Goal: Communication & Community: Ask a question

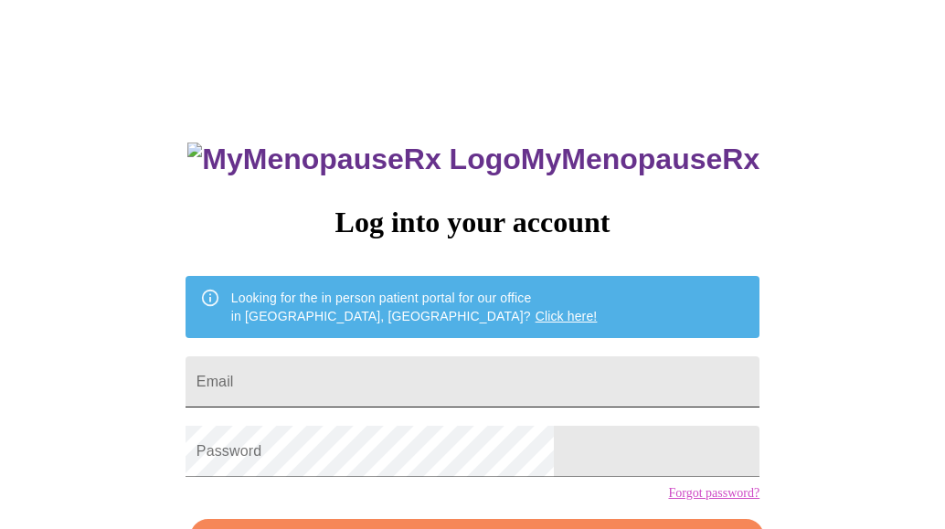
click at [550, 366] on input "Email" at bounding box center [472, 381] width 574 height 51
click at [553, 381] on input "Email" at bounding box center [472, 381] width 574 height 51
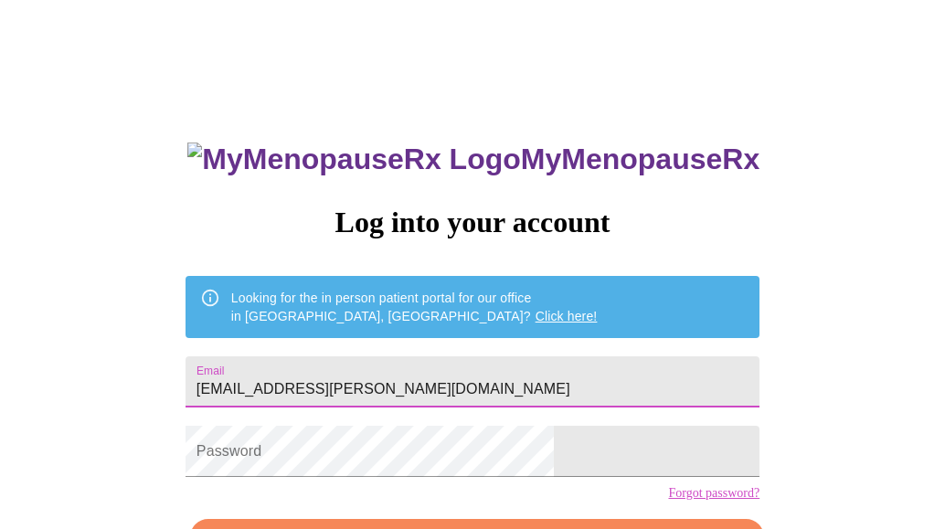
type input "[EMAIL_ADDRESS][PERSON_NAME][DOMAIN_NAME]"
click at [754, 448] on div "MyMenopauseRx Log into your account Looking for the in person patient portal fo…" at bounding box center [472, 324] width 930 height 635
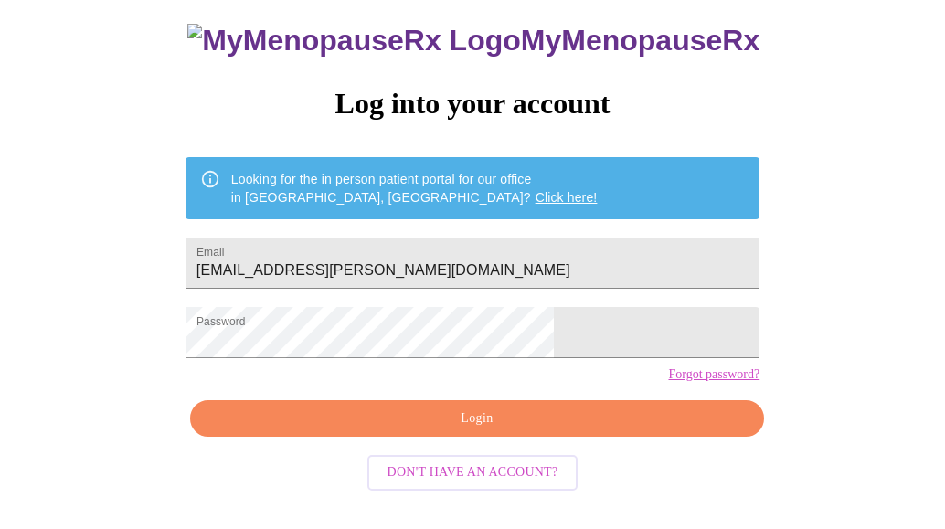
click at [607, 430] on span "Login" at bounding box center [477, 418] width 532 height 23
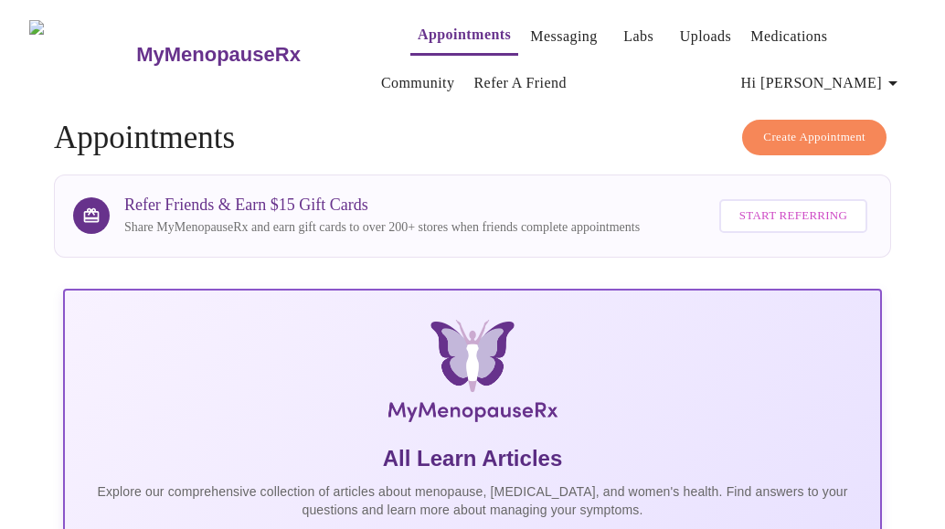
click at [532, 33] on link "Messaging" at bounding box center [563, 37] width 67 height 26
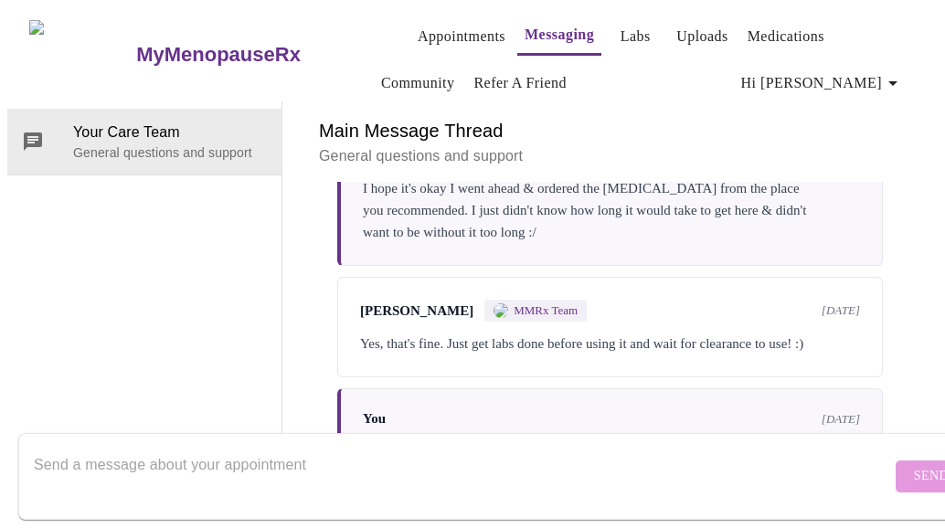
scroll to position [5905, 0]
click at [471, 453] on textarea "Send a message about your appointment" at bounding box center [462, 476] width 857 height 58
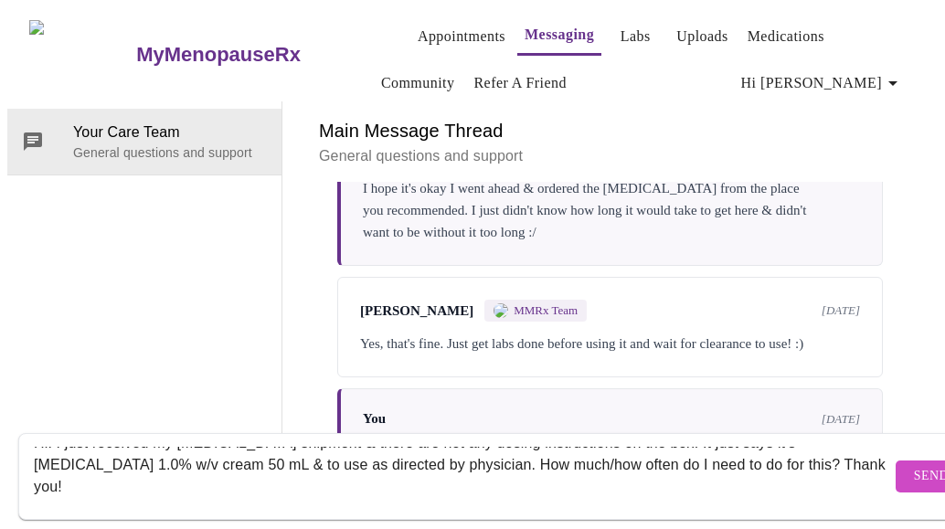
scroll to position [22, 0]
type textarea "Hi! I just received my [MEDICAL_DATA] shipment & there are not any dosing instr…"
click at [914, 465] on span "Send" at bounding box center [931, 476] width 35 height 23
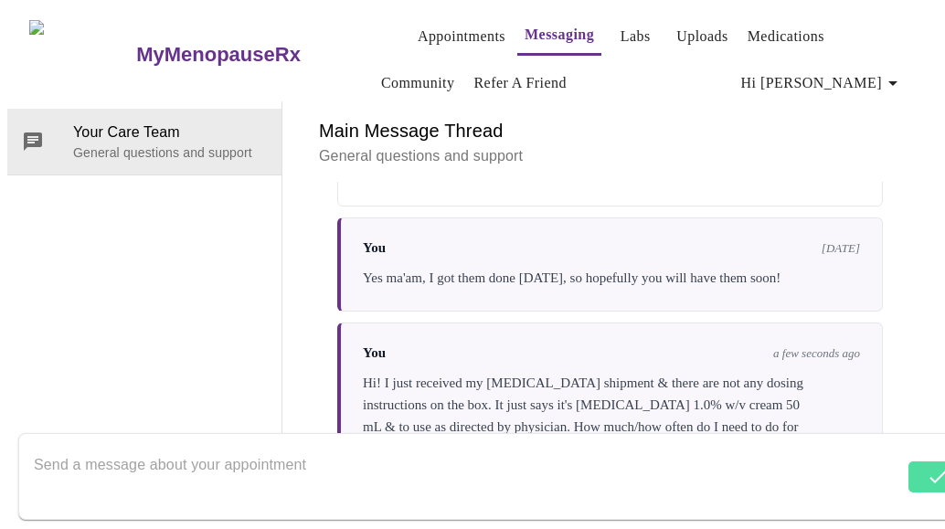
scroll to position [6080, 0]
